Goal: Task Accomplishment & Management: Use online tool/utility

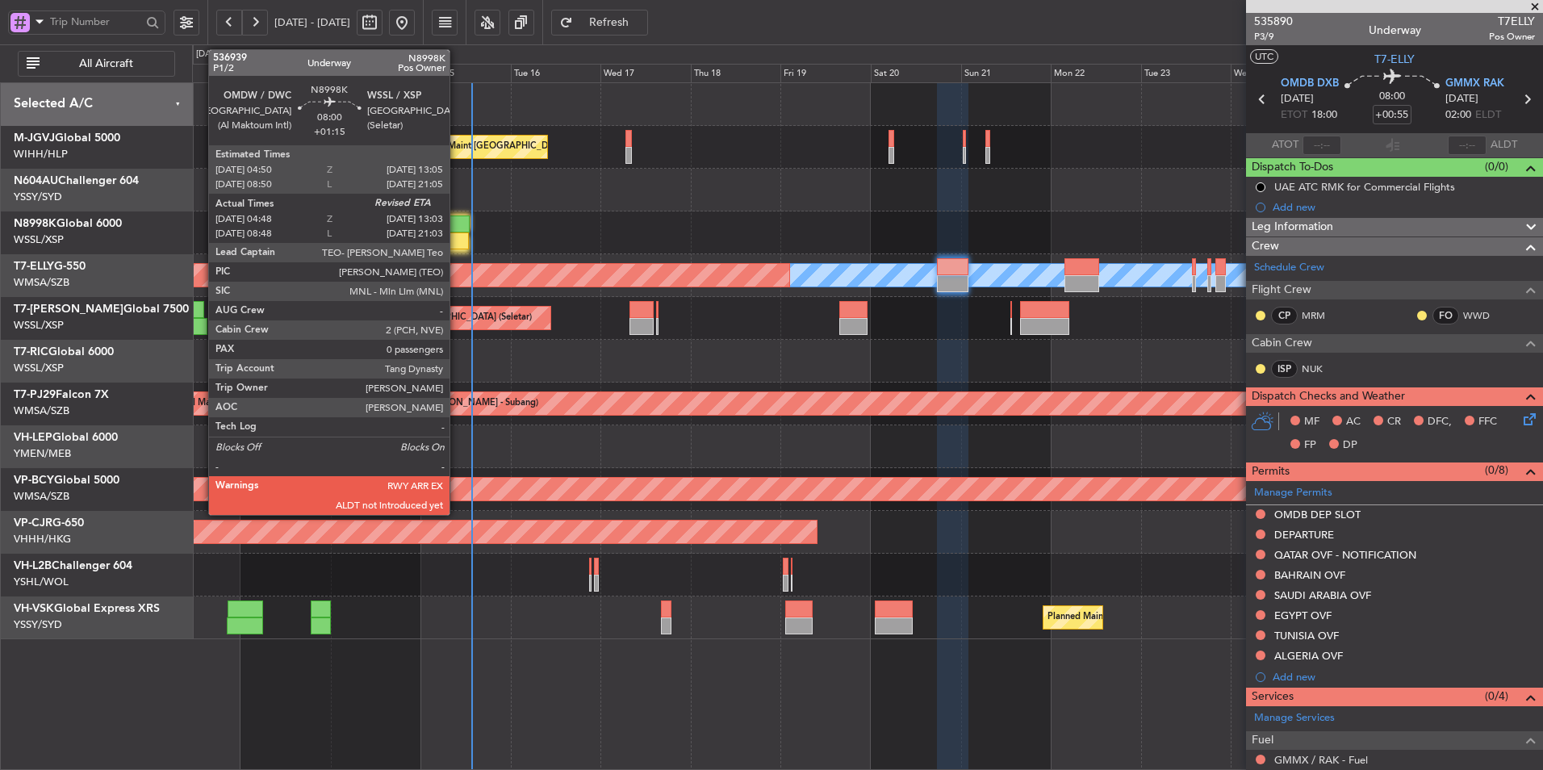
click at [457, 227] on div at bounding box center [453, 223] width 31 height 17
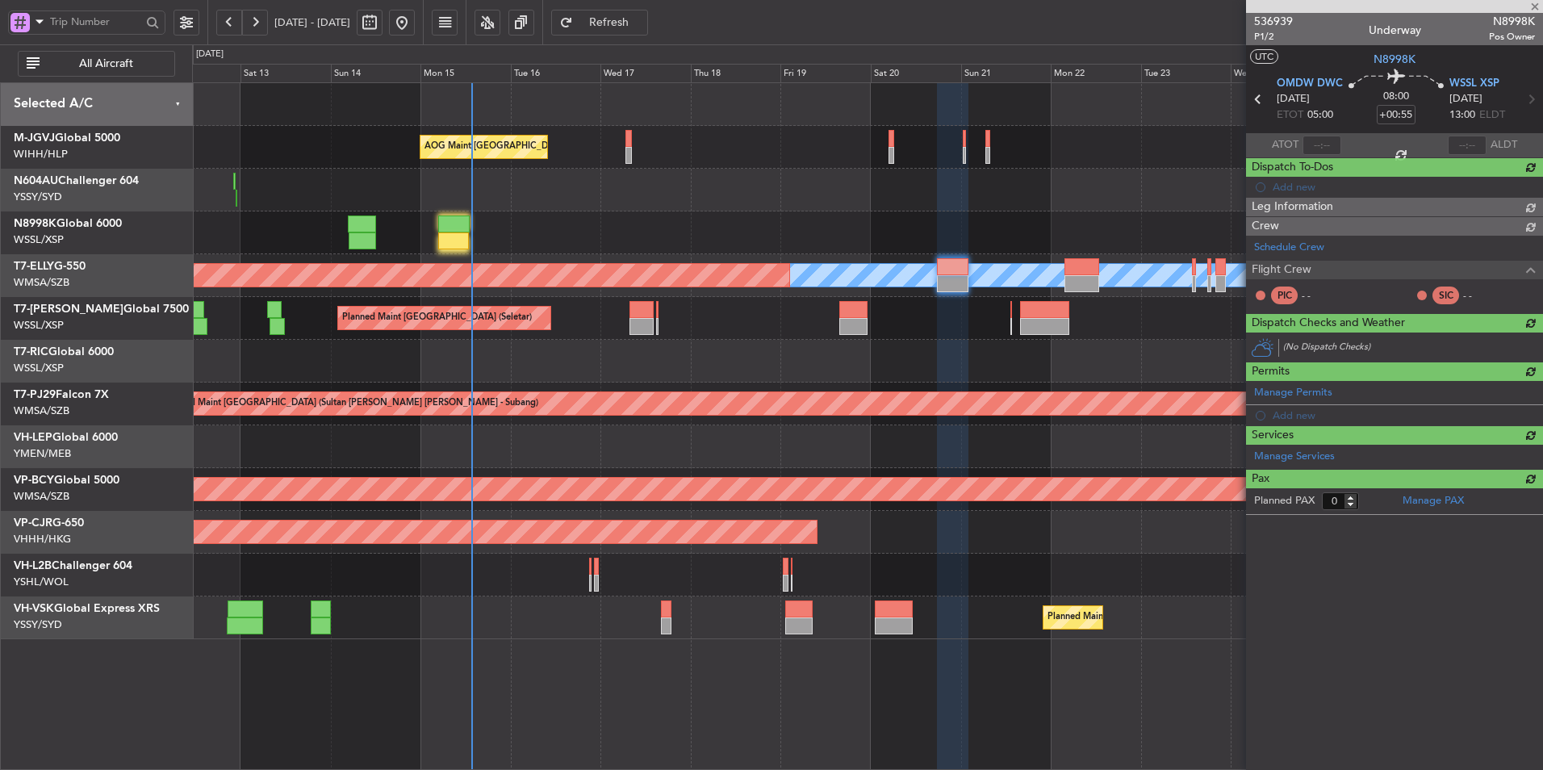
type input "+01:15"
type input "04:58"
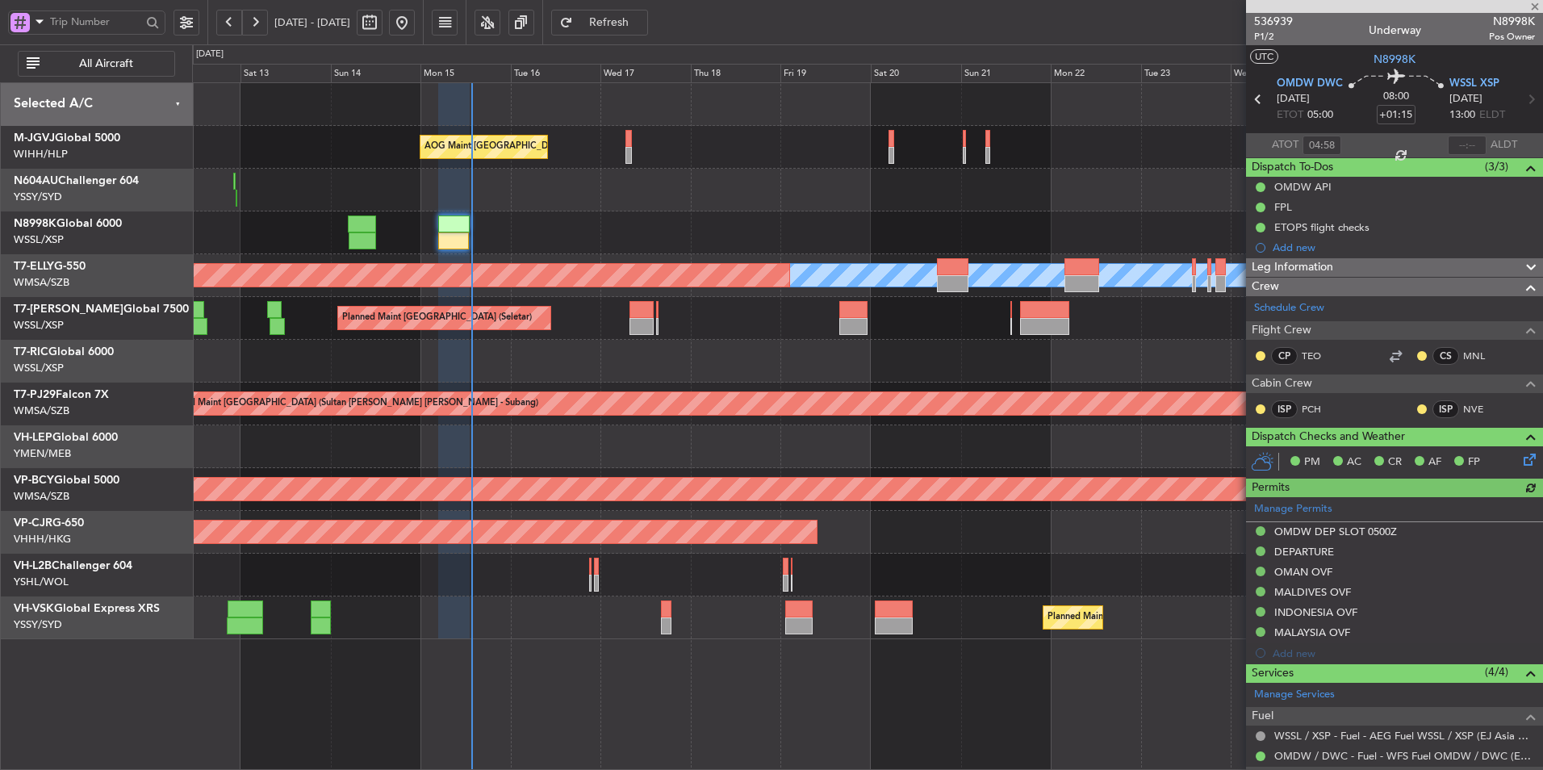
type input "[PERSON_NAME] (LEU)"
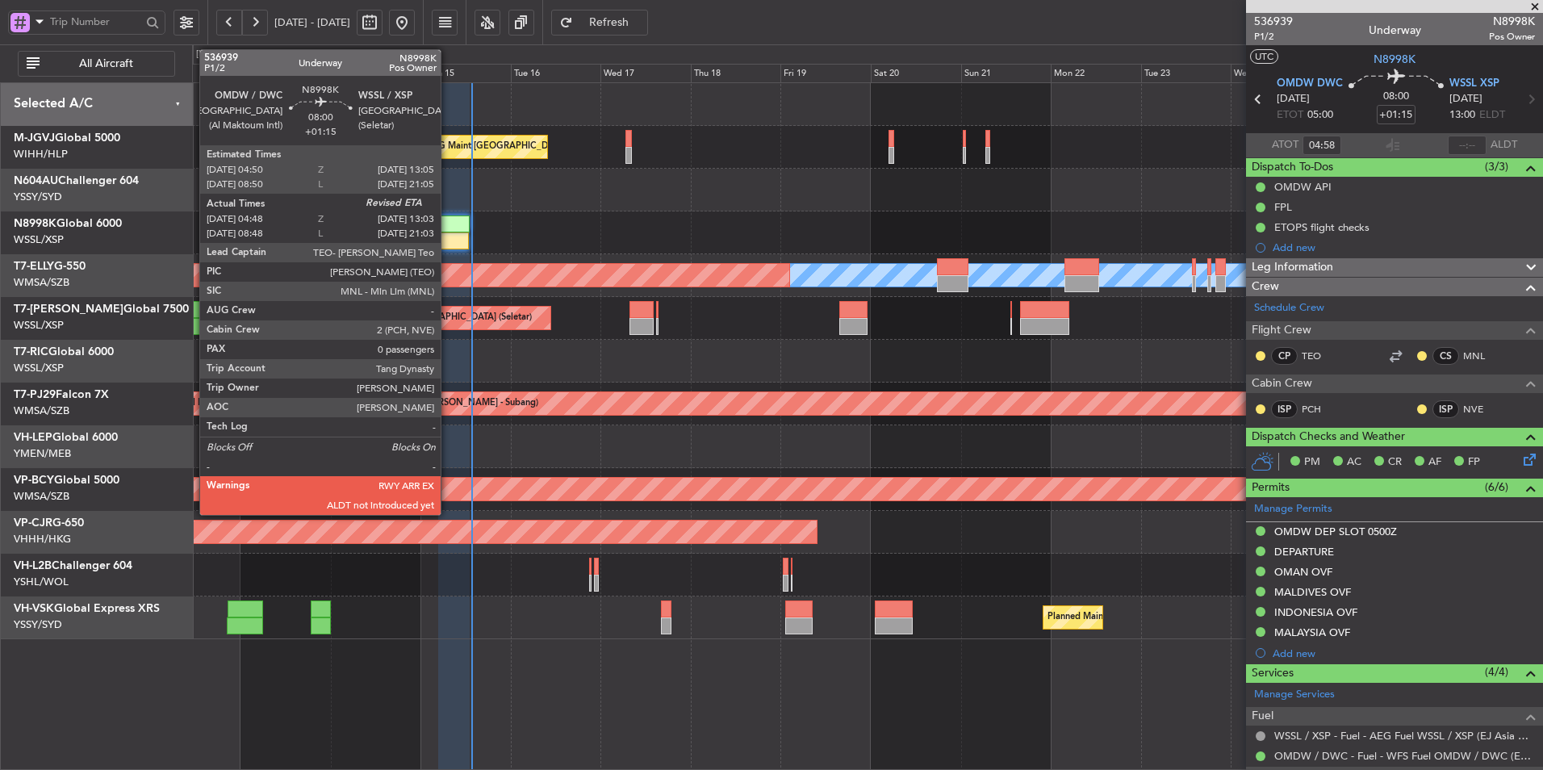
click at [449, 236] on div at bounding box center [453, 240] width 31 height 17
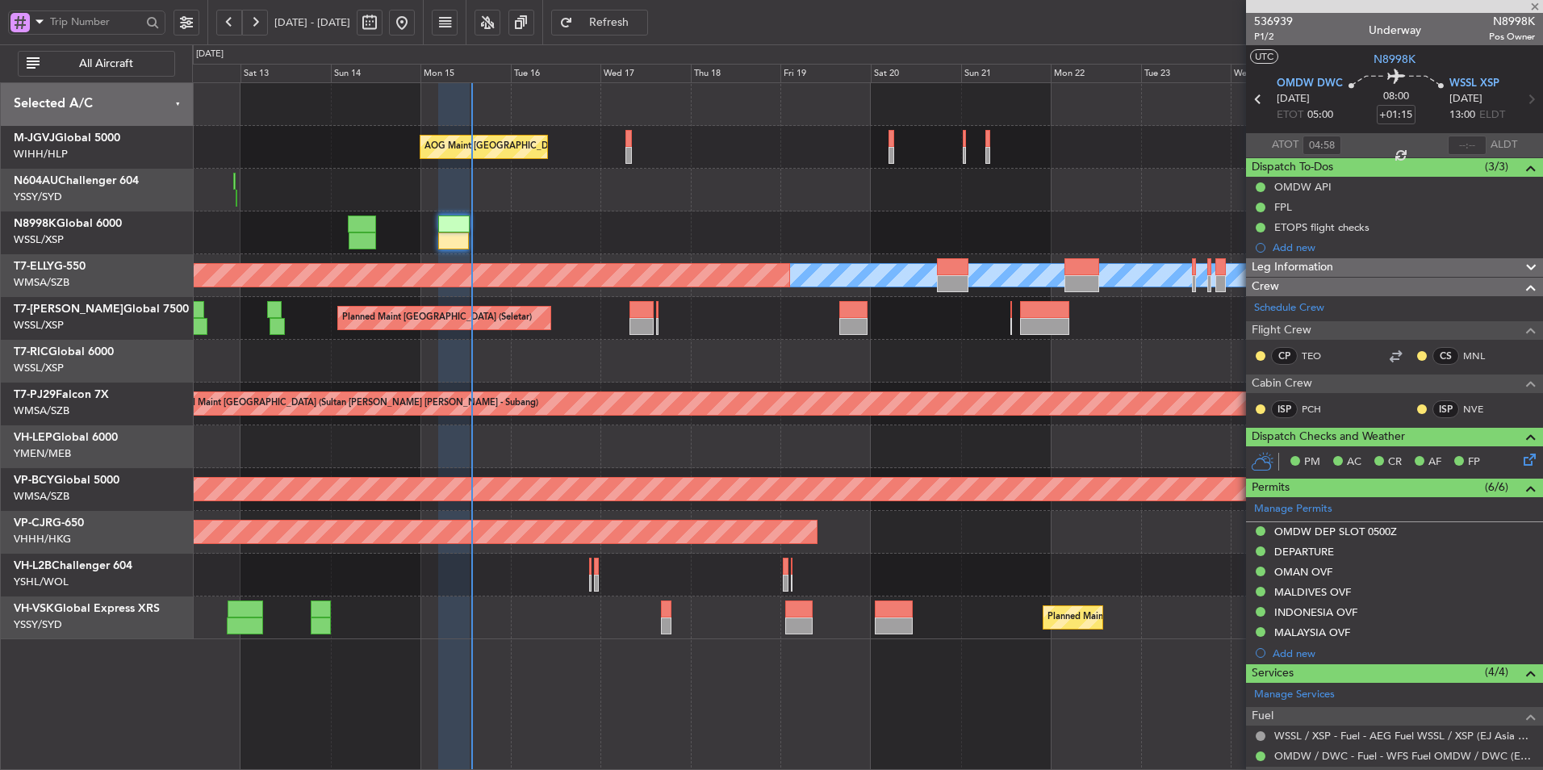
click at [804, 218] on div "Planned Maint [GEOGRAPHIC_DATA] (Seletar)" at bounding box center [867, 232] width 1350 height 43
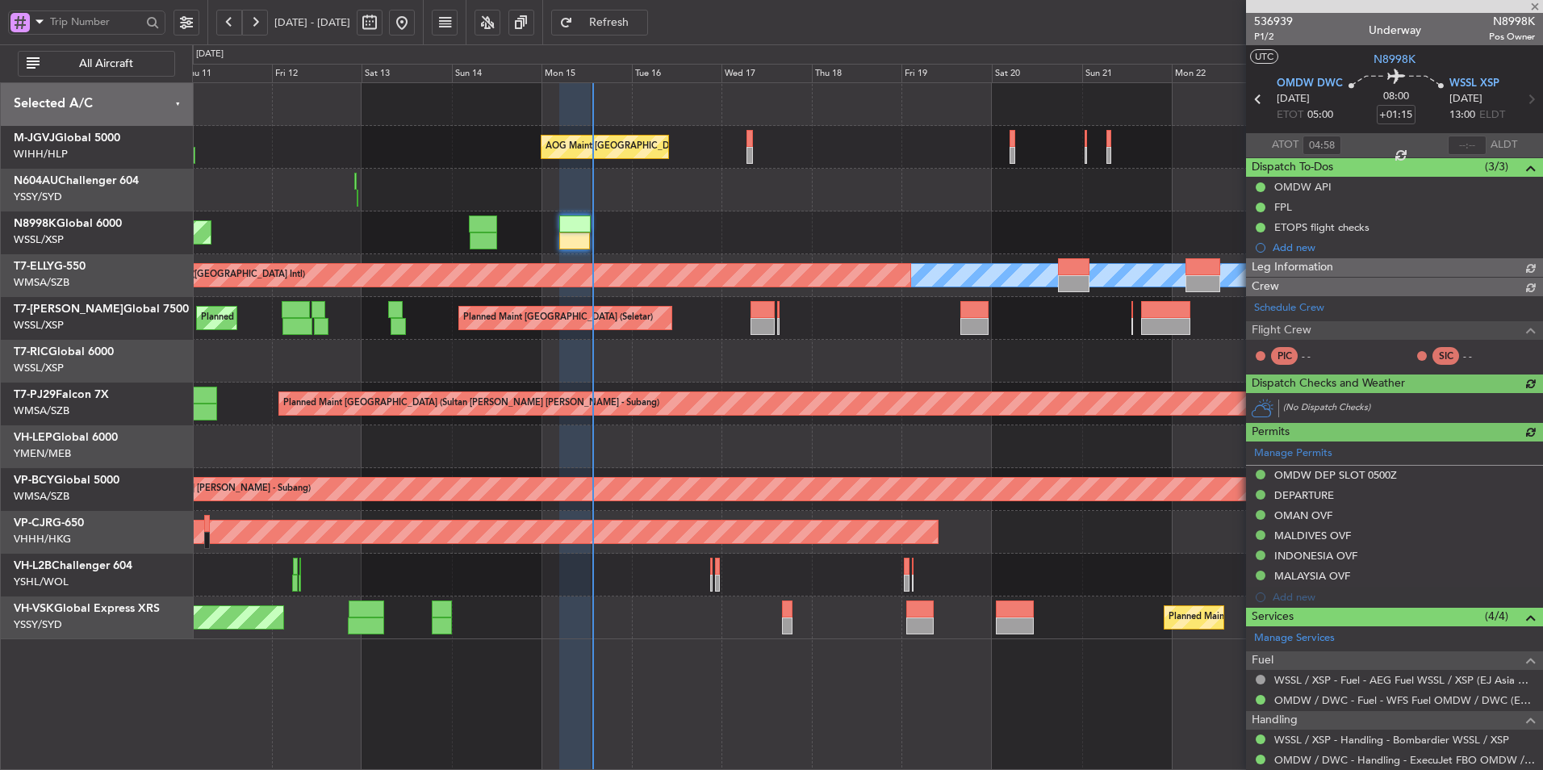
type input "[PERSON_NAME] (LEU)"
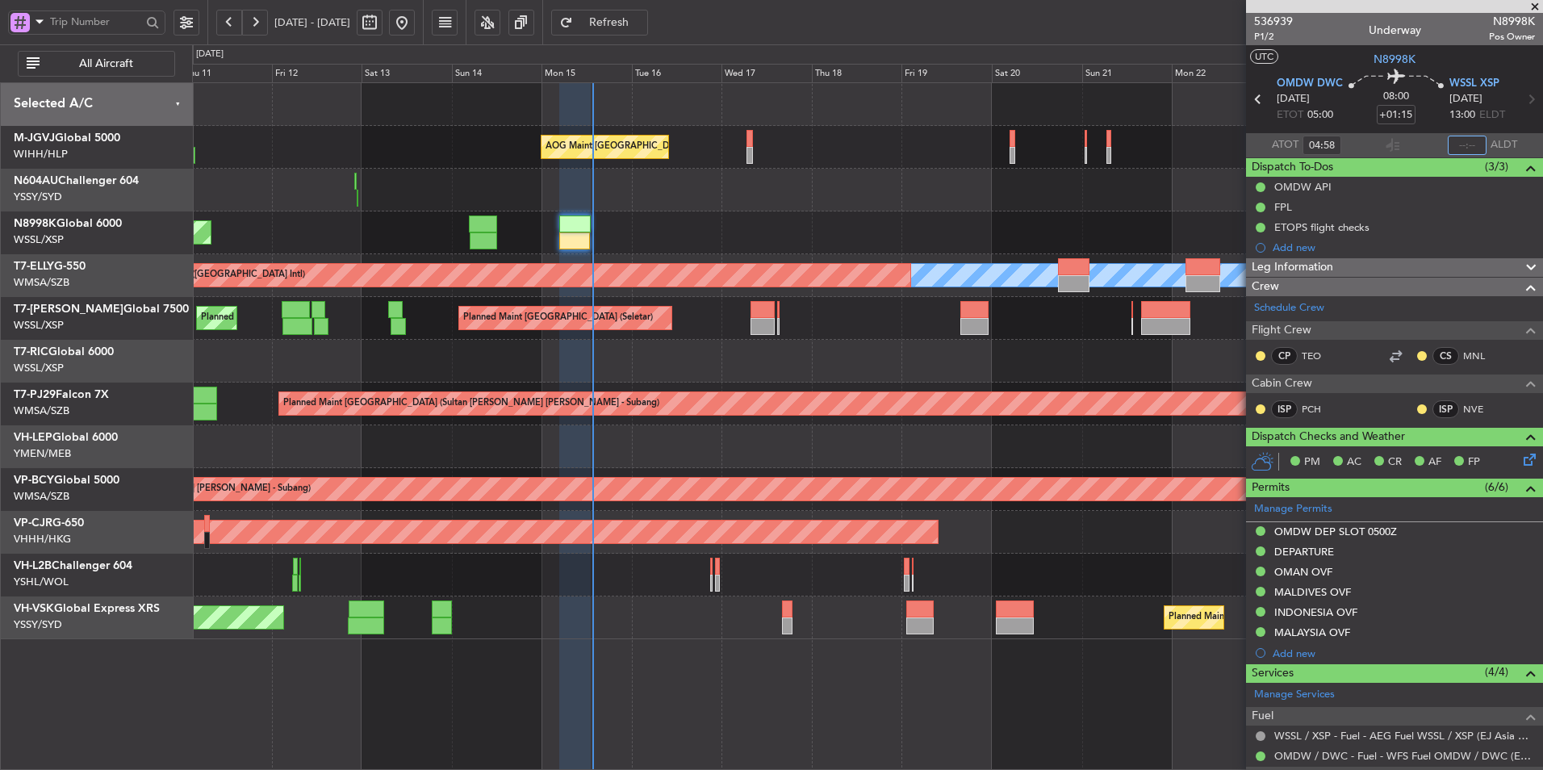
click at [1464, 141] on input "text" at bounding box center [1467, 145] width 39 height 19
type input "13:31"
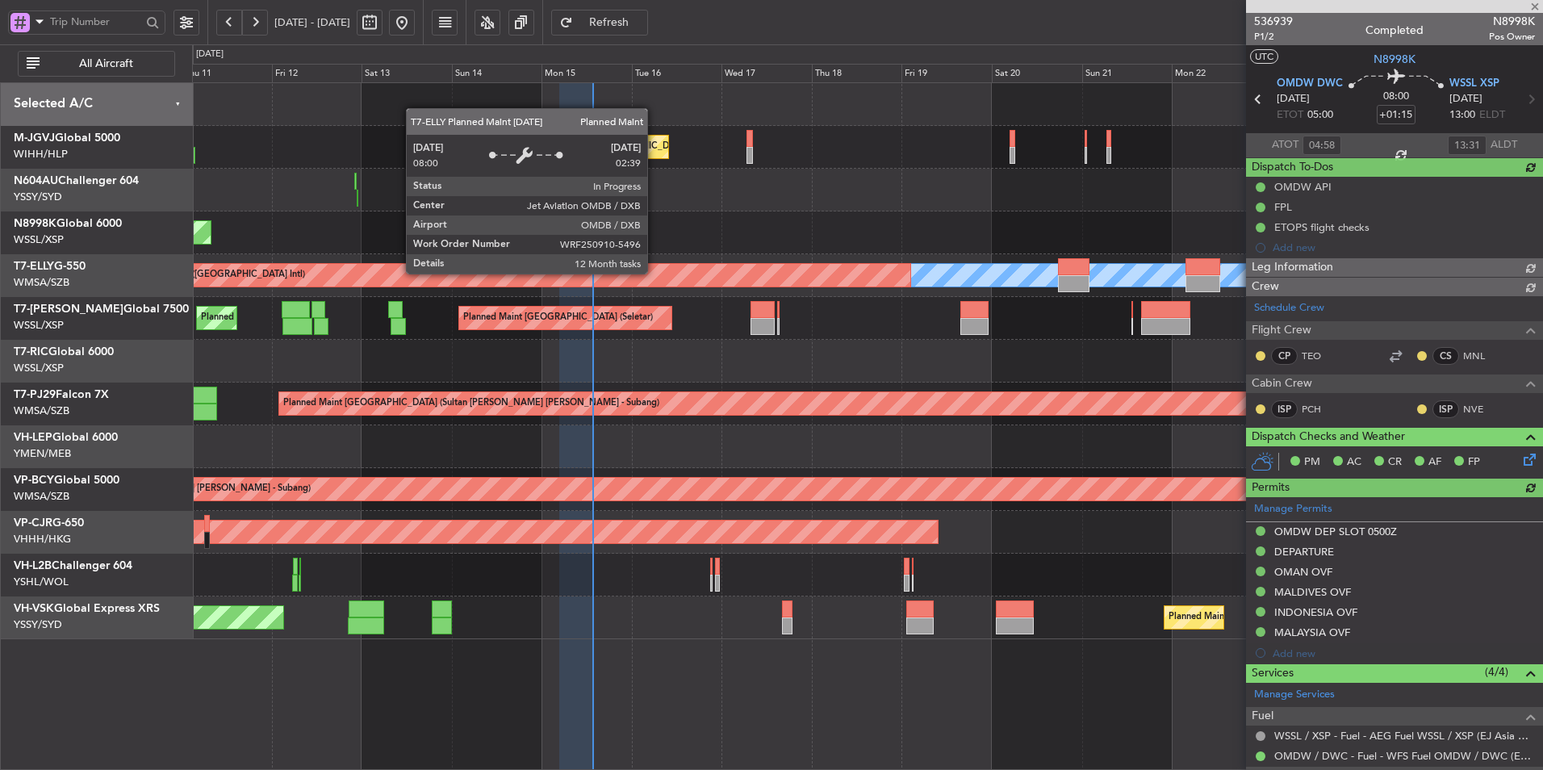
type input "[PERSON_NAME] (LEU)"
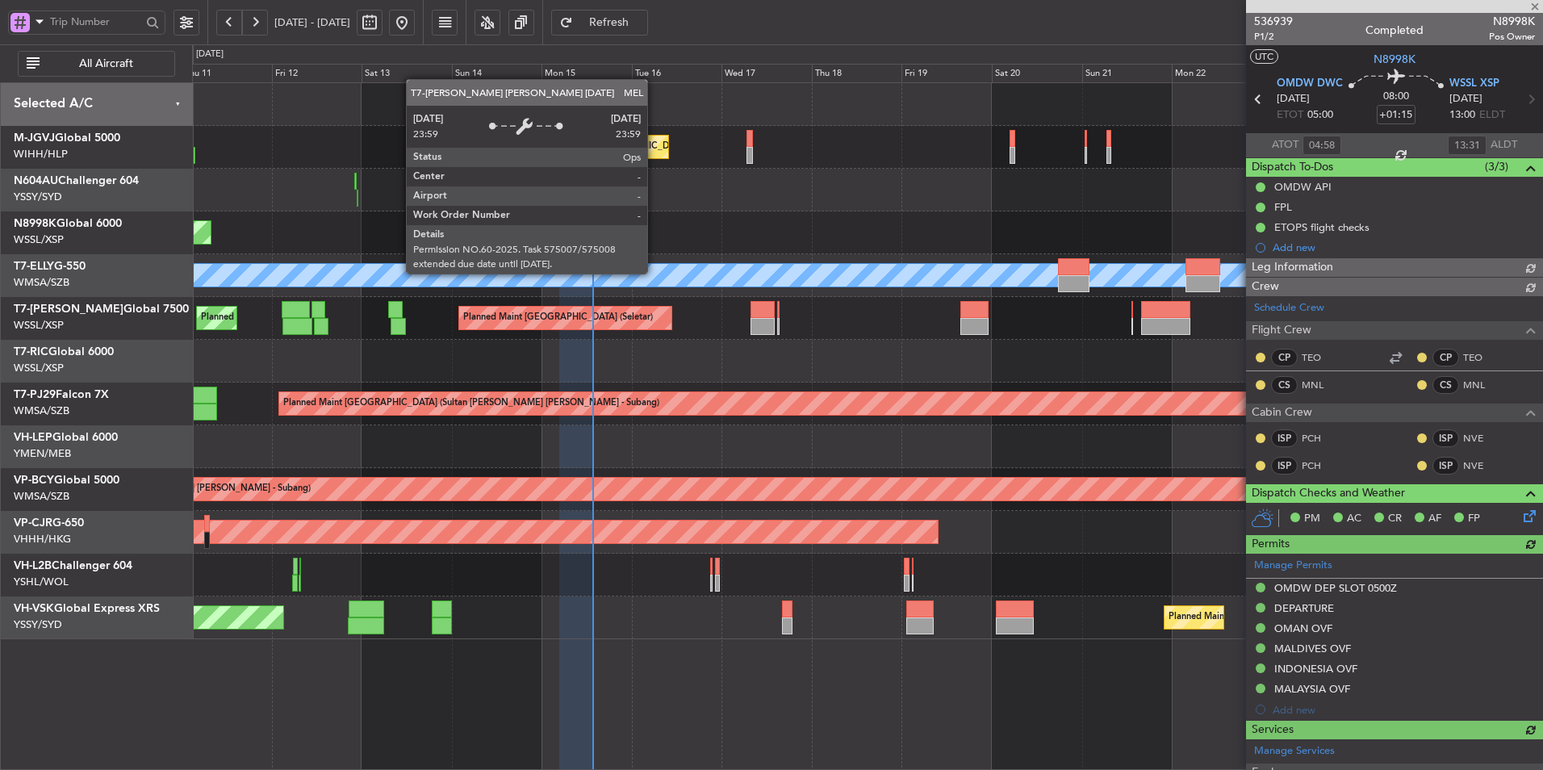
type input "[PERSON_NAME] (LEU)"
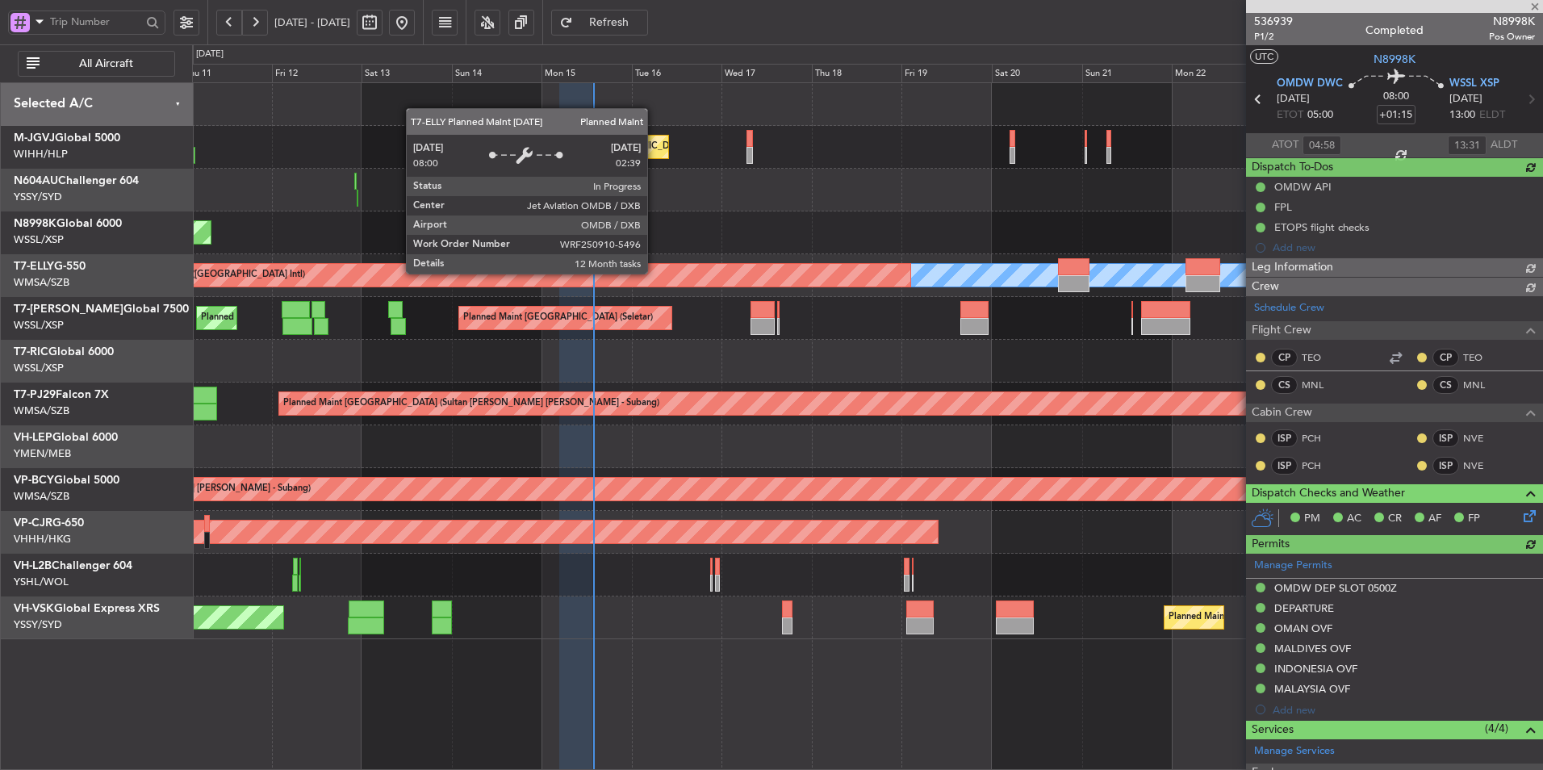
type input "[PERSON_NAME] (LEU)"
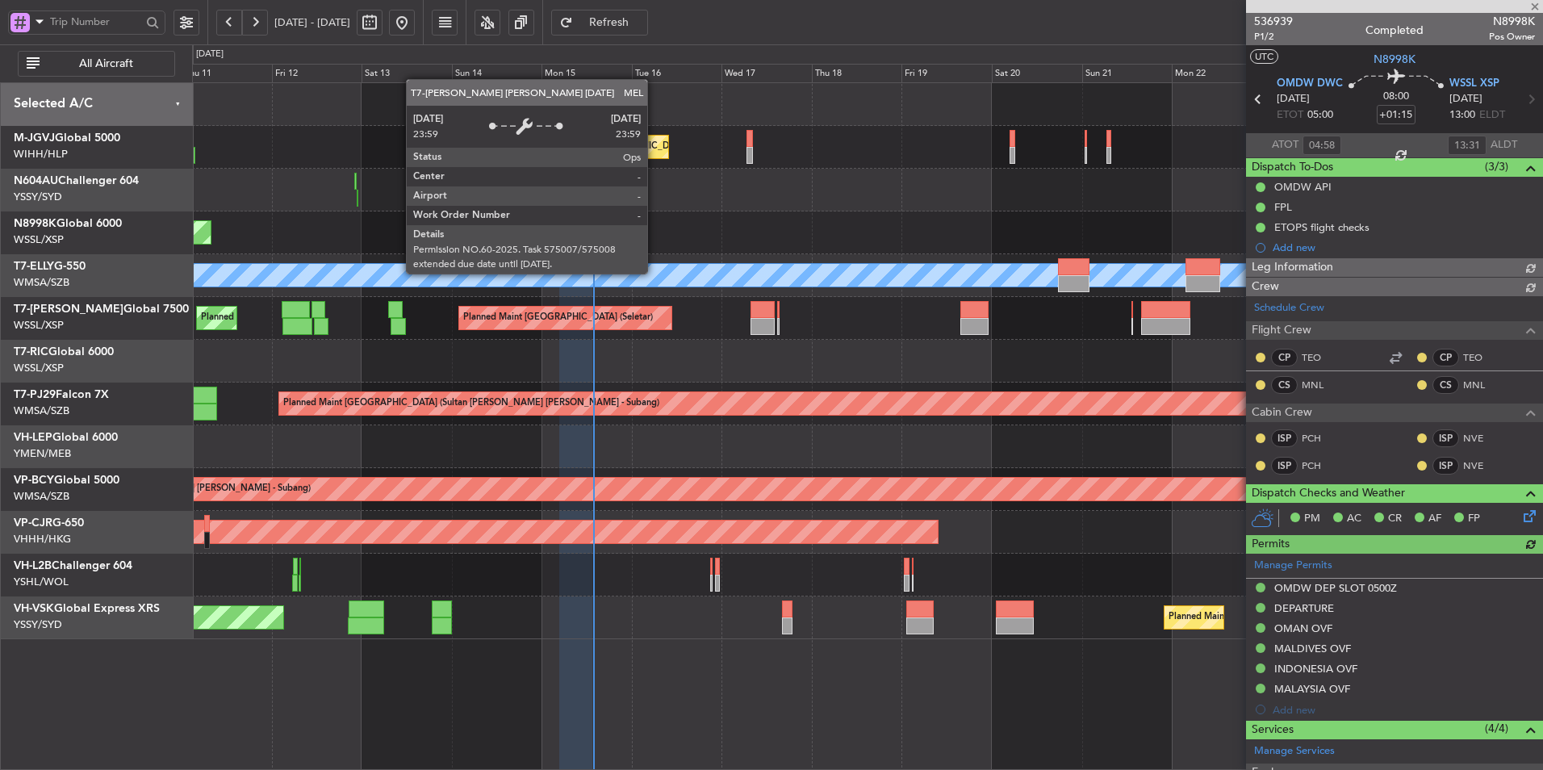
type input "[PERSON_NAME] (LEU)"
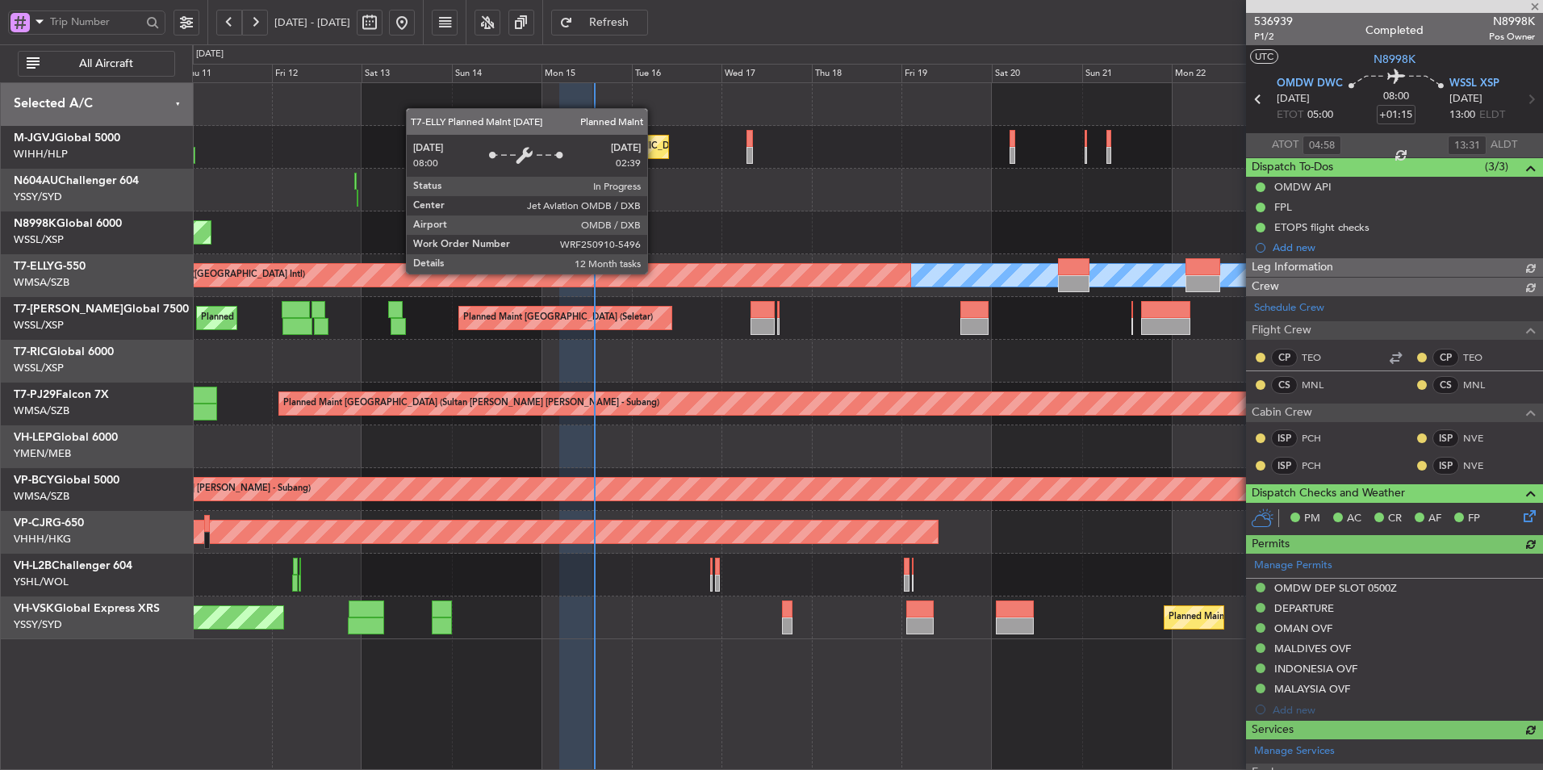
type input "[PERSON_NAME] (LEU)"
